Goal: Check status: Check status

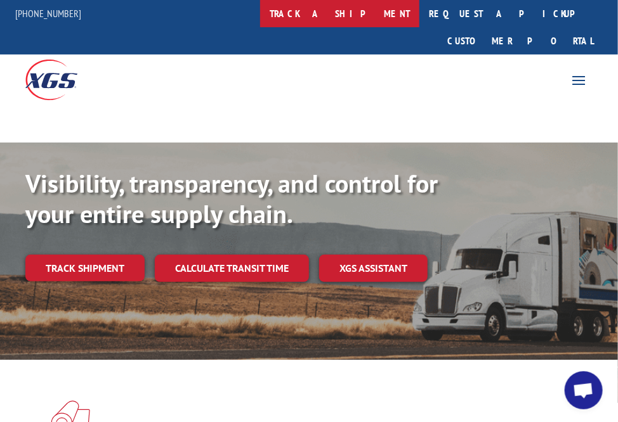
click at [391, 11] on link "track a shipment" at bounding box center [339, 13] width 159 height 27
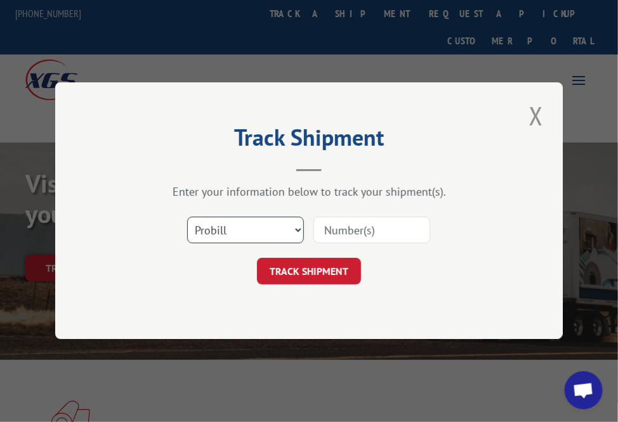
click at [296, 233] on select "Select category... Probill BOL PO" at bounding box center [245, 231] width 117 height 27
select select "po"
click at [187, 218] on select "Select category... Probill BOL PO" at bounding box center [245, 231] width 117 height 27
click at [328, 230] on input at bounding box center [371, 231] width 117 height 27
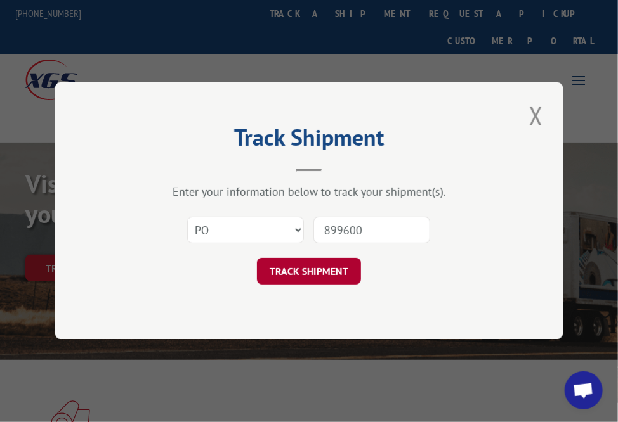
type input "899600"
click at [308, 270] on button "TRACK SHIPMENT" at bounding box center [309, 272] width 104 height 27
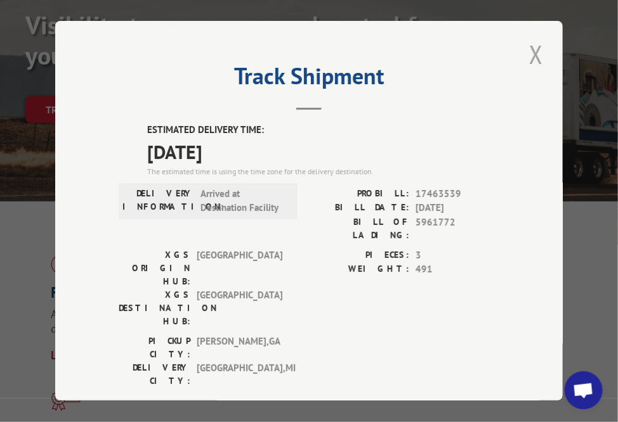
click at [526, 44] on button "Close modal" at bounding box center [536, 54] width 22 height 35
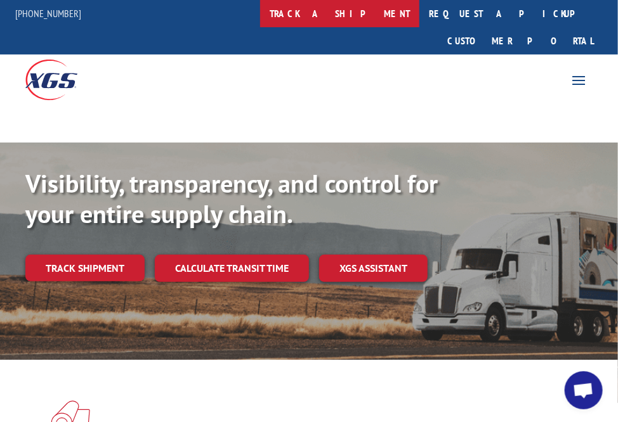
click at [387, 11] on link "track a shipment" at bounding box center [339, 13] width 159 height 27
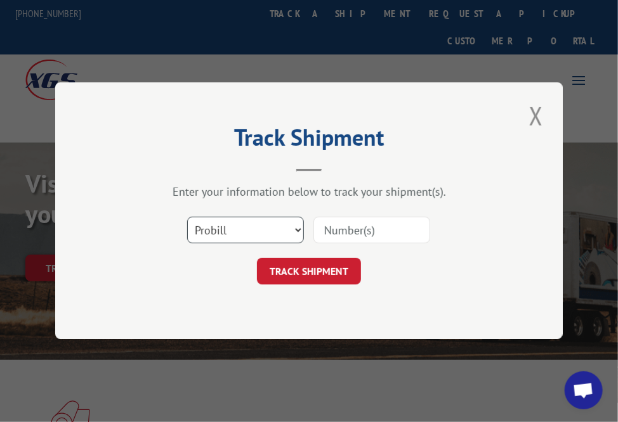
click at [295, 230] on select "Select category... Probill BOL PO" at bounding box center [245, 231] width 117 height 27
select select "po"
click at [187, 218] on select "Select category... Probill BOL PO" at bounding box center [245, 231] width 117 height 27
click at [337, 230] on input at bounding box center [371, 231] width 117 height 27
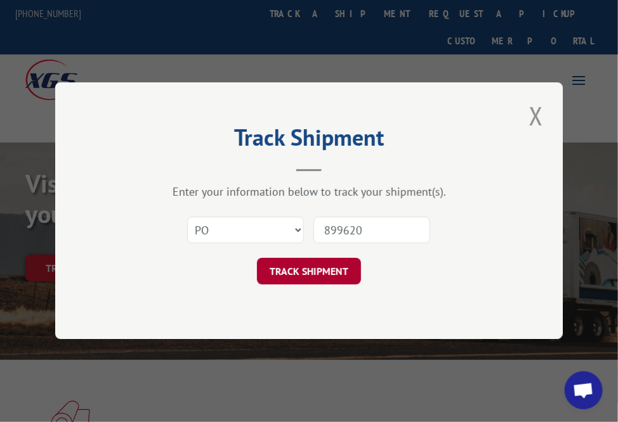
type input "899620"
click at [310, 270] on button "TRACK SHIPMENT" at bounding box center [309, 272] width 104 height 27
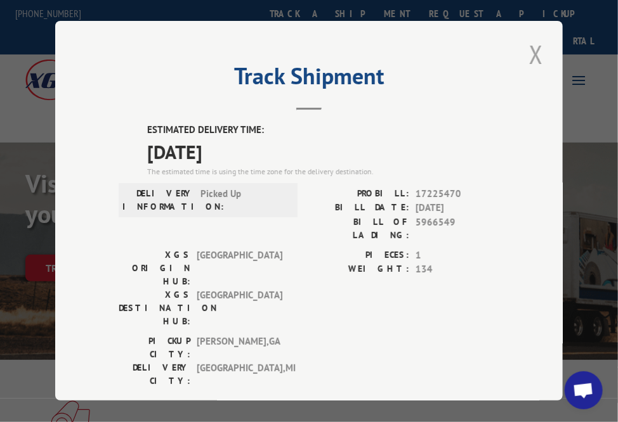
click at [533, 49] on button "Close modal" at bounding box center [536, 54] width 22 height 35
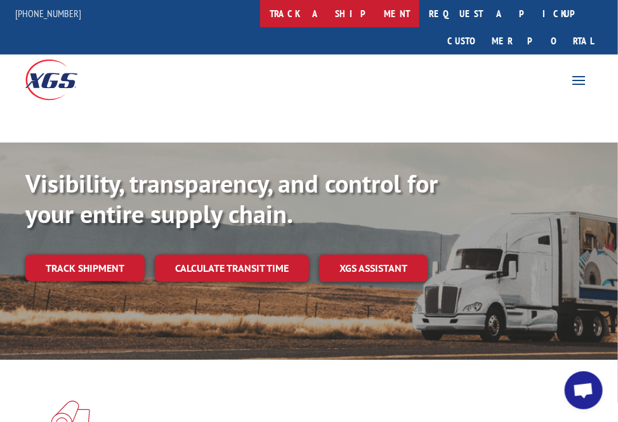
click at [388, 9] on link "track a shipment" at bounding box center [339, 13] width 159 height 27
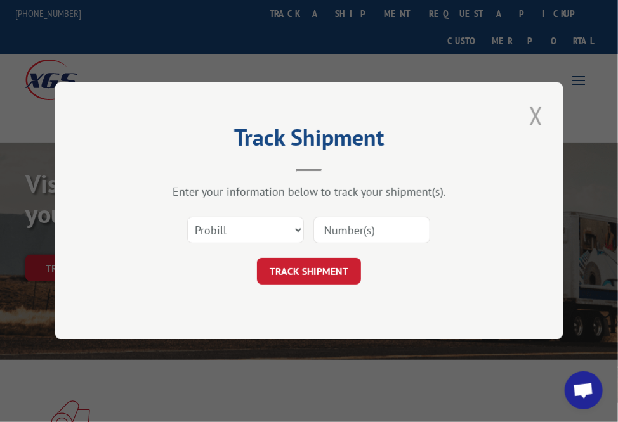
click at [528, 115] on button "Close modal" at bounding box center [536, 115] width 22 height 35
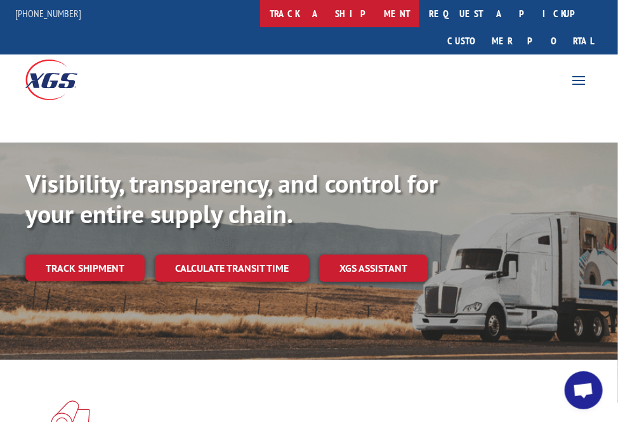
click at [382, 13] on link "track a shipment" at bounding box center [339, 13] width 159 height 27
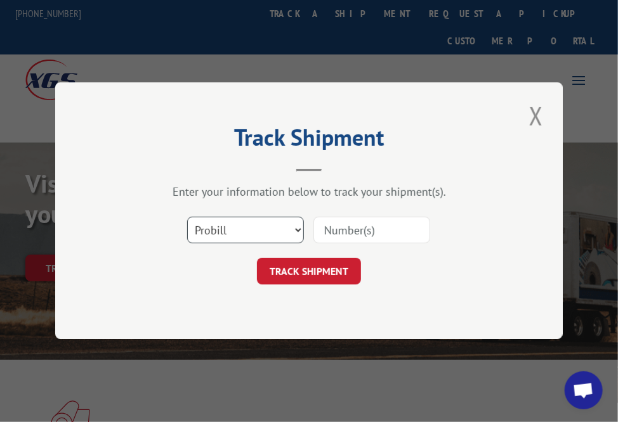
click at [296, 226] on select "Select category... Probill BOL PO" at bounding box center [245, 231] width 117 height 27
select select "po"
click at [187, 218] on select "Select category... Probill BOL PO" at bounding box center [245, 231] width 117 height 27
click at [336, 229] on input at bounding box center [371, 231] width 117 height 27
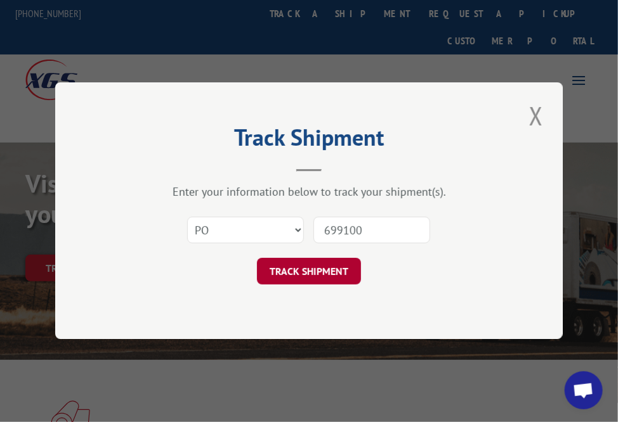
type input "699100"
click at [301, 274] on button "TRACK SHIPMENT" at bounding box center [309, 272] width 104 height 27
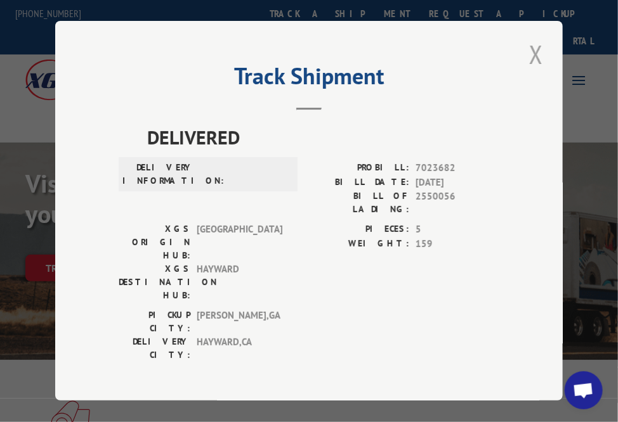
click at [535, 49] on button "Close modal" at bounding box center [536, 54] width 22 height 35
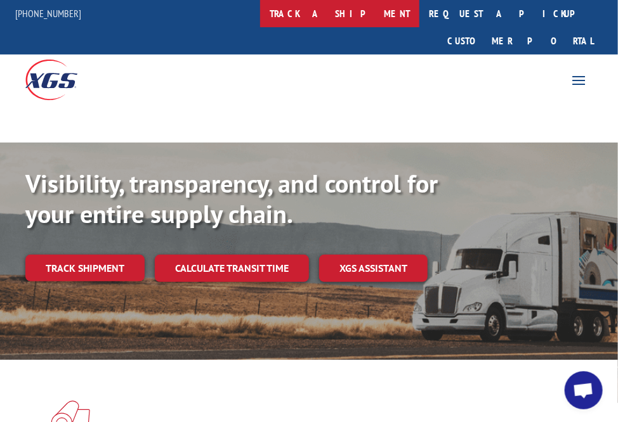
click at [385, 13] on link "track a shipment" at bounding box center [339, 13] width 159 height 27
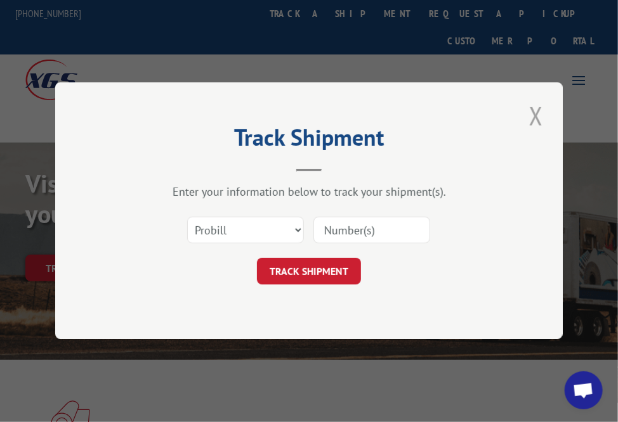
click at [529, 117] on button "Close modal" at bounding box center [536, 115] width 22 height 35
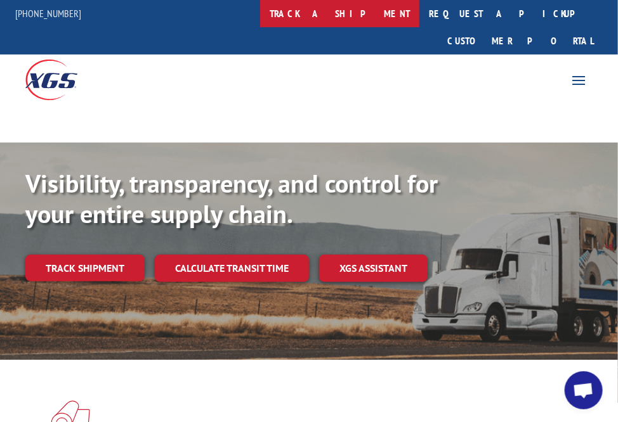
click at [387, 16] on link "track a shipment" at bounding box center [339, 13] width 159 height 27
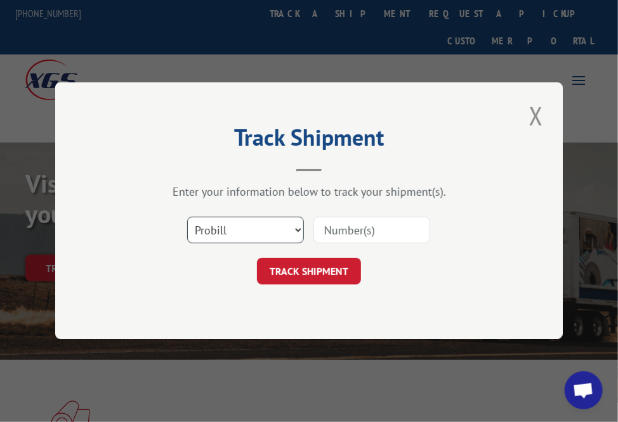
click at [296, 229] on select "Select category... Probill BOL PO" at bounding box center [245, 231] width 117 height 27
click at [476, 290] on div "Track Shipment Enter your information below to track your shipment(s). Select c…" at bounding box center [308, 210] width 507 height 257
click at [533, 117] on button "Close modal" at bounding box center [536, 115] width 22 height 35
